Goal: Information Seeking & Learning: Learn about a topic

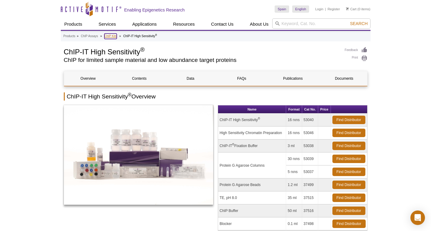
click at [111, 38] on link "ChIP Kits" at bounding box center [110, 36] width 13 height 5
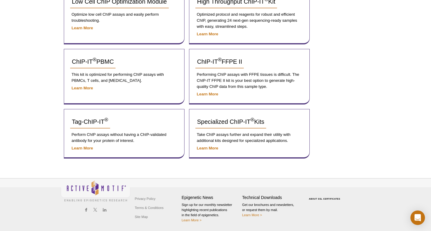
scroll to position [64, 0]
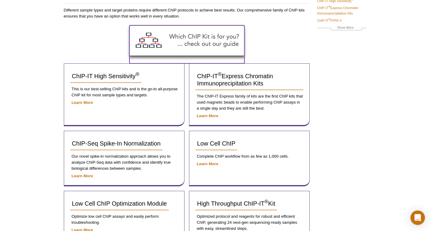
click at [205, 44] on img at bounding box center [187, 40] width 115 height 30
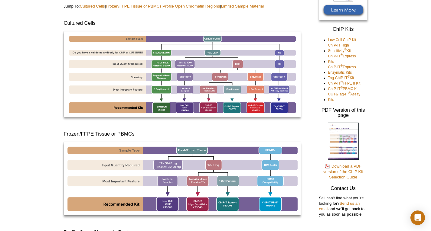
scroll to position [101, 0]
